Goal: Information Seeking & Learning: Learn about a topic

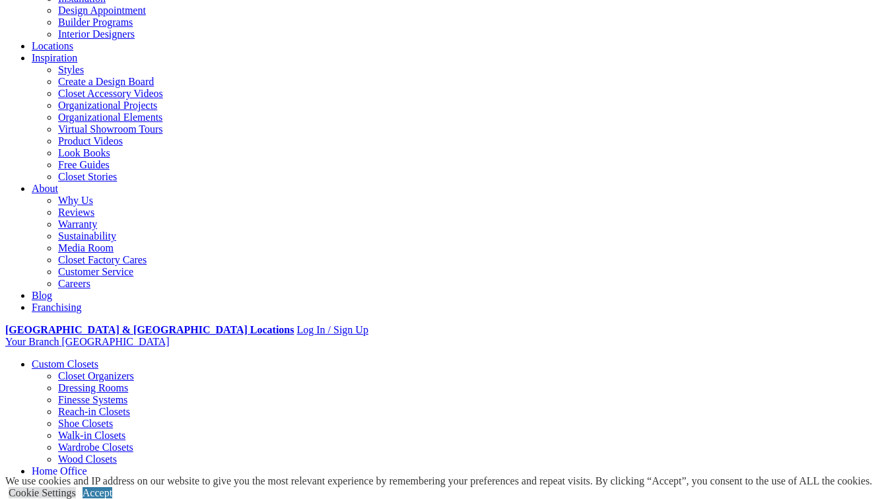
scroll to position [185, 0]
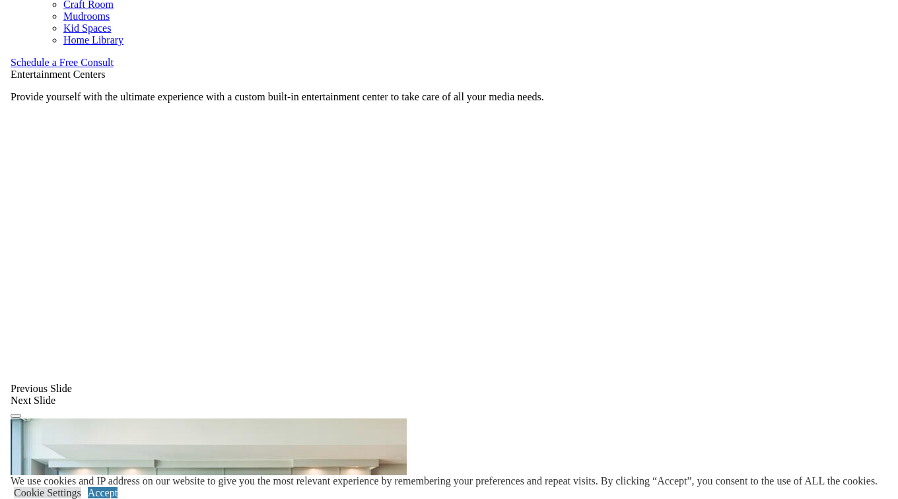
scroll to position [849, 0]
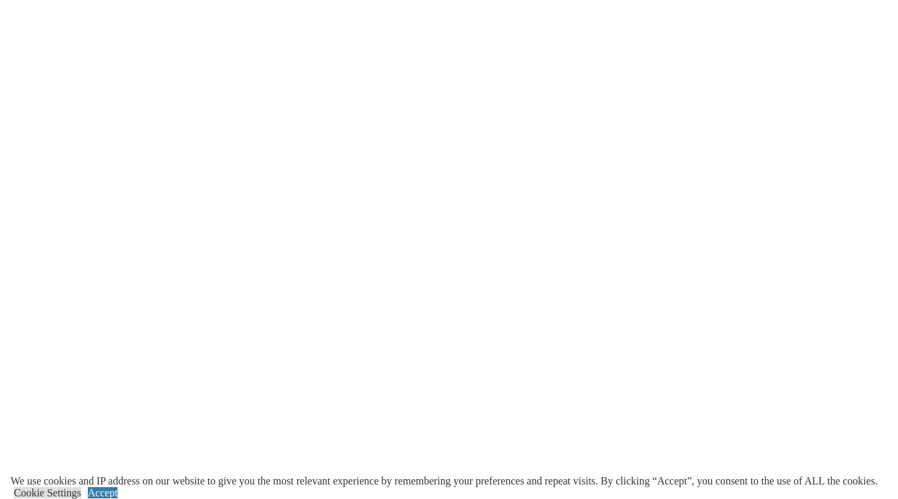
scroll to position [1856, 0]
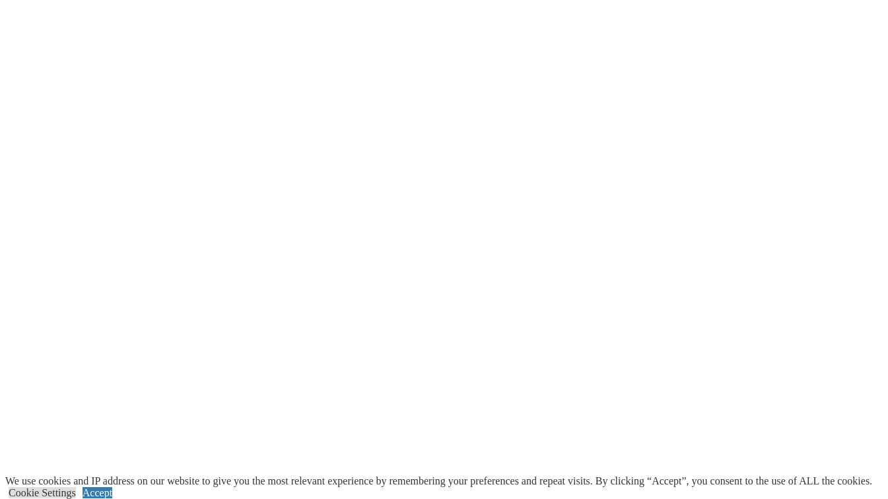
scroll to position [0, 0]
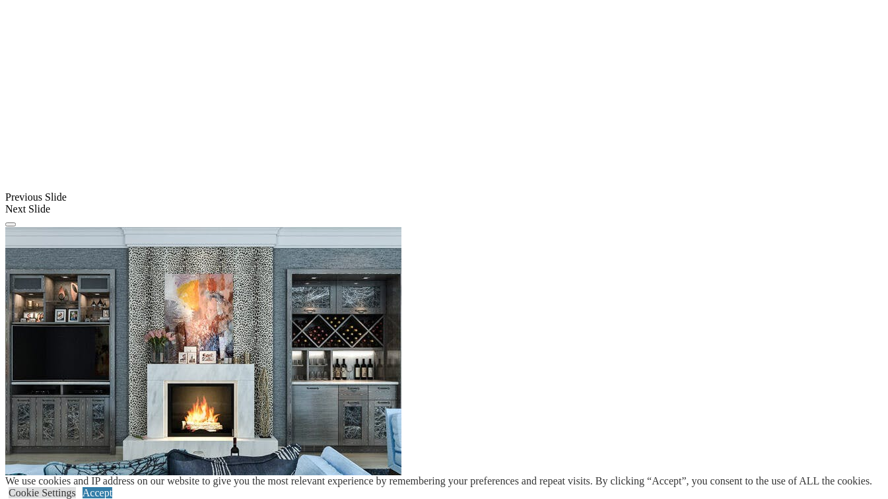
scroll to position [847, 0]
